Goal: Transaction & Acquisition: Book appointment/travel/reservation

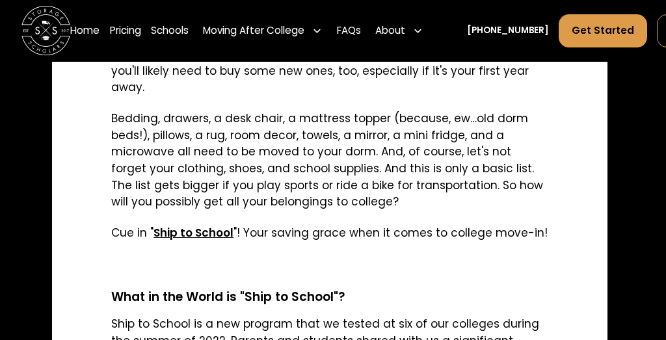
scroll to position [792, 3]
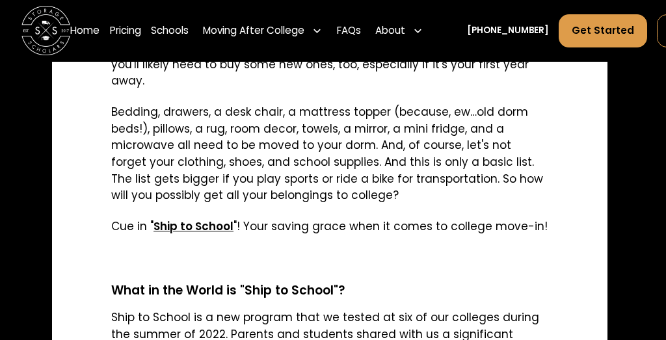
click at [179, 218] on strong "Ship to School" at bounding box center [193, 226] width 80 height 16
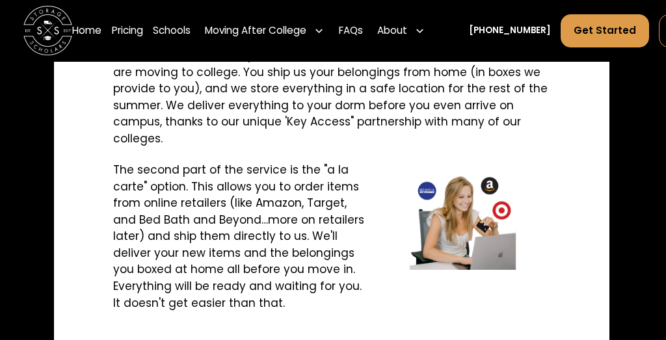
scroll to position [1142, 1]
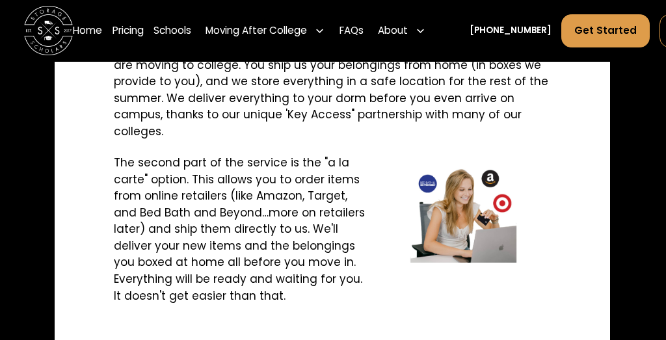
click at [149, 294] on p "The second part of the service is the "a la carte" option. This allows you to o…" at bounding box center [332, 229] width 437 height 149
drag, startPoint x: 149, startPoint y: 294, endPoint x: 215, endPoint y: 242, distance: 84.2
click at [150, 292] on p "The second part of the service is the "a la carte" option. This allows you to o…" at bounding box center [332, 229] width 437 height 149
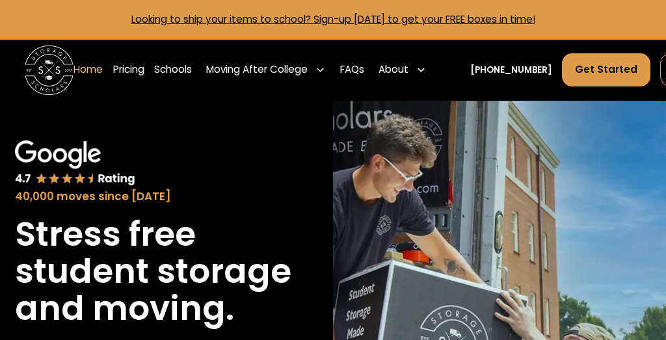
click at [115, 67] on link "Pricing" at bounding box center [128, 70] width 31 height 34
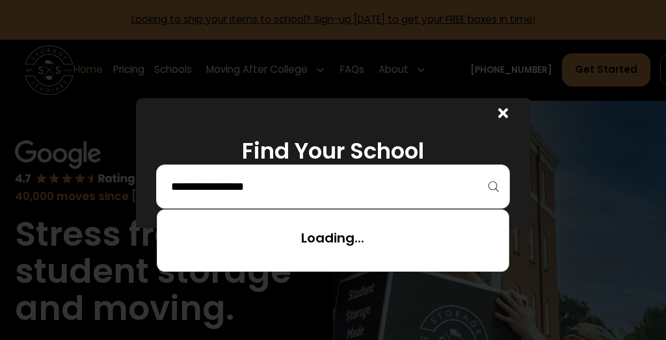
click at [463, 184] on input "search" at bounding box center [333, 186] width 327 height 22
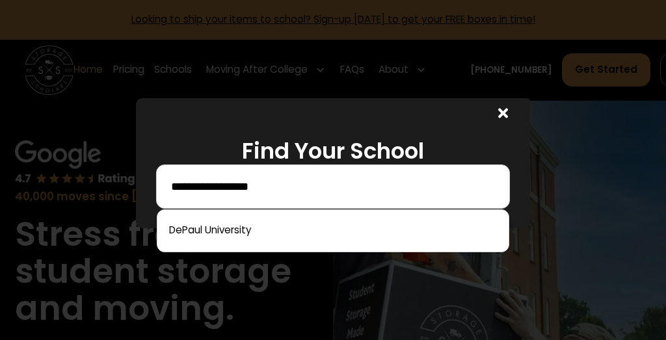
type input "**********"
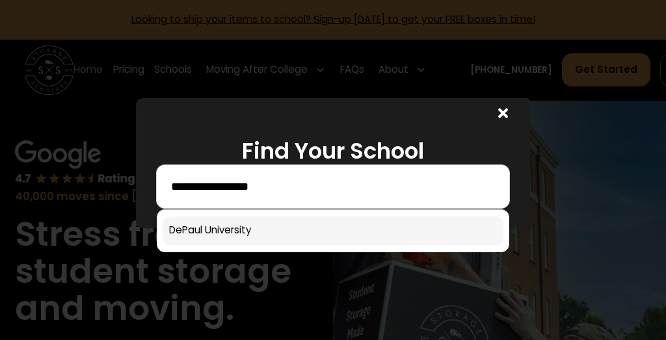
drag, startPoint x: 367, startPoint y: 245, endPoint x: 367, endPoint y: 237, distance: 7.8
click at [367, 240] on div at bounding box center [333, 230] width 353 height 43
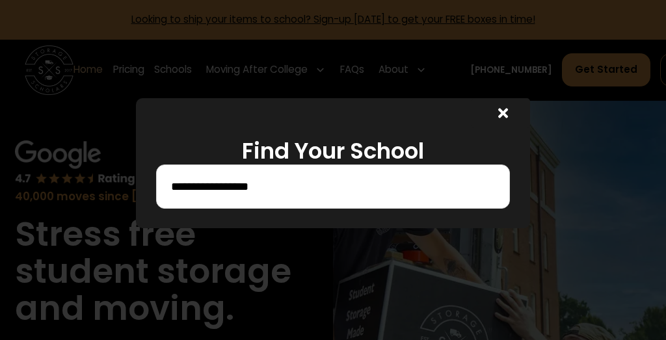
click at [324, 224] on div "**********" at bounding box center [332, 163] width 393 height 130
click at [500, 118] on icon at bounding box center [503, 113] width 10 height 14
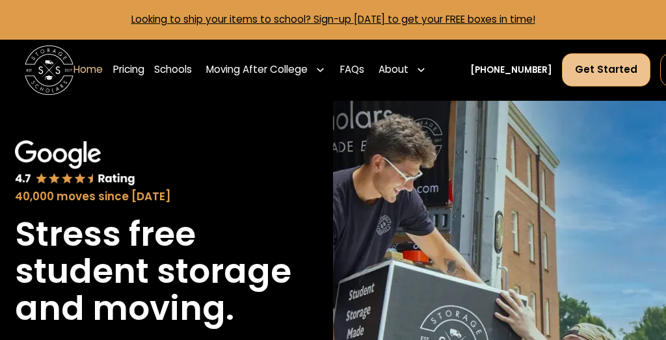
click at [599, 78] on link "Get Started" at bounding box center [606, 69] width 88 height 33
